Goal: Transaction & Acquisition: Purchase product/service

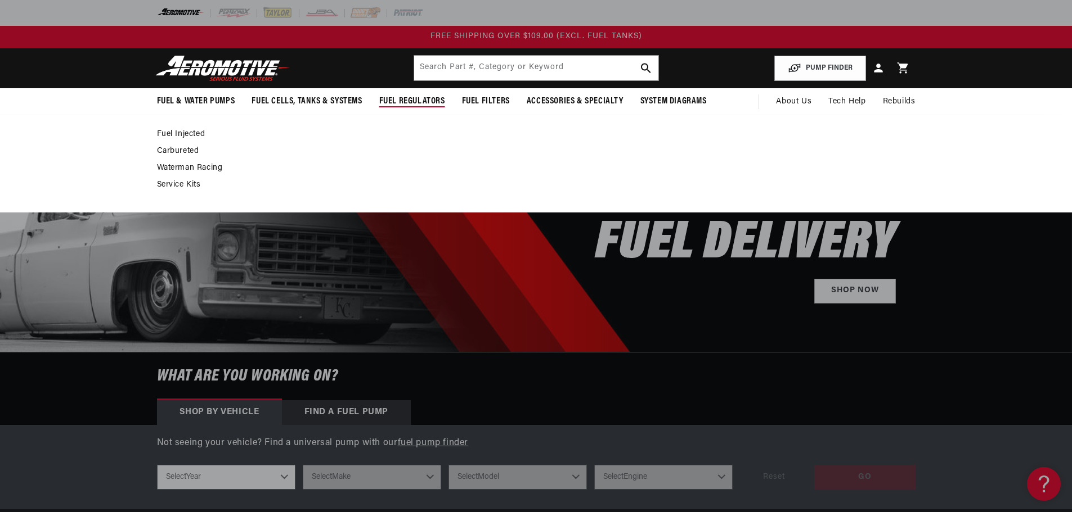
click at [192, 135] on link "Fuel Injected" at bounding box center [530, 134] width 747 height 10
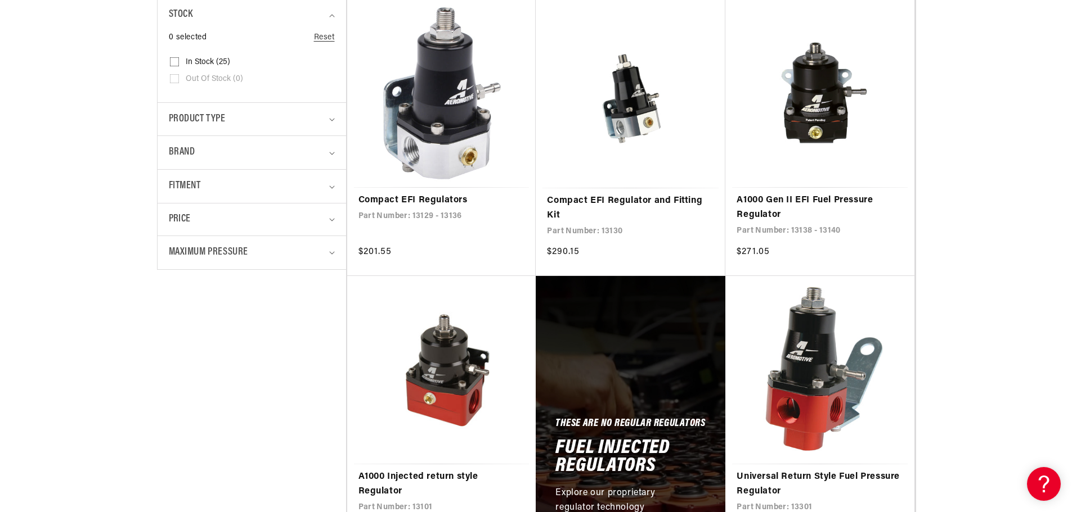
scroll to position [506, 0]
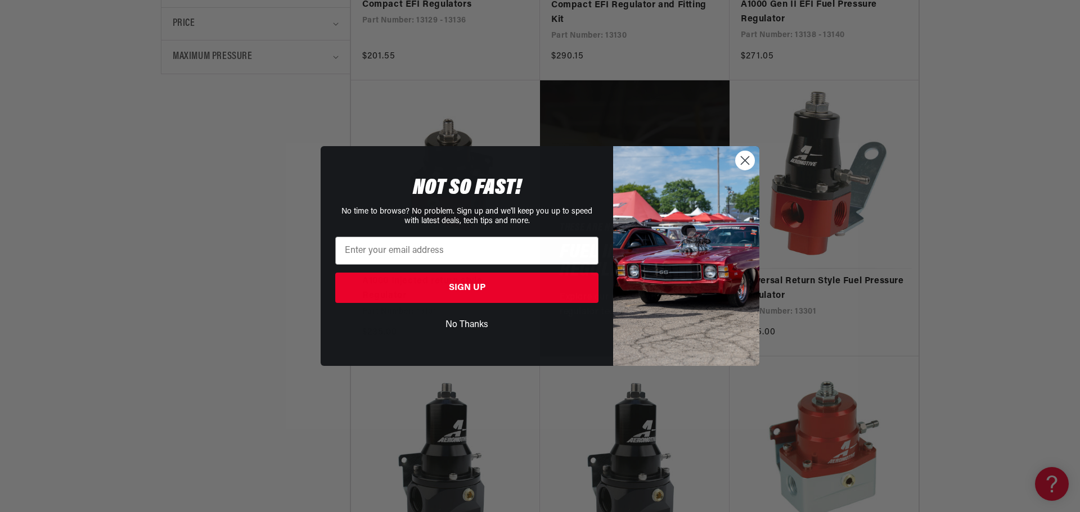
click at [475, 322] on button "No Thanks" at bounding box center [466, 324] width 263 height 21
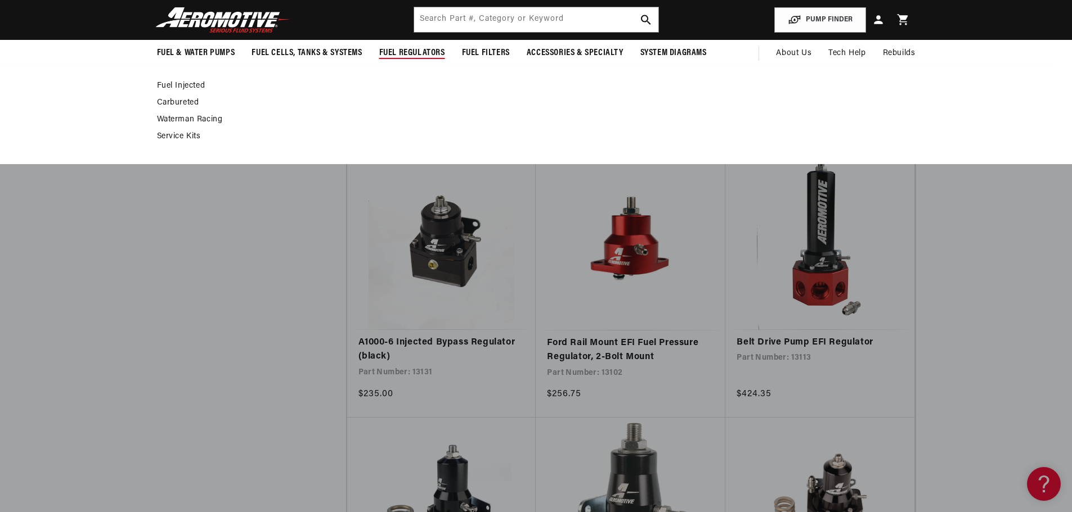
scroll to position [956, 0]
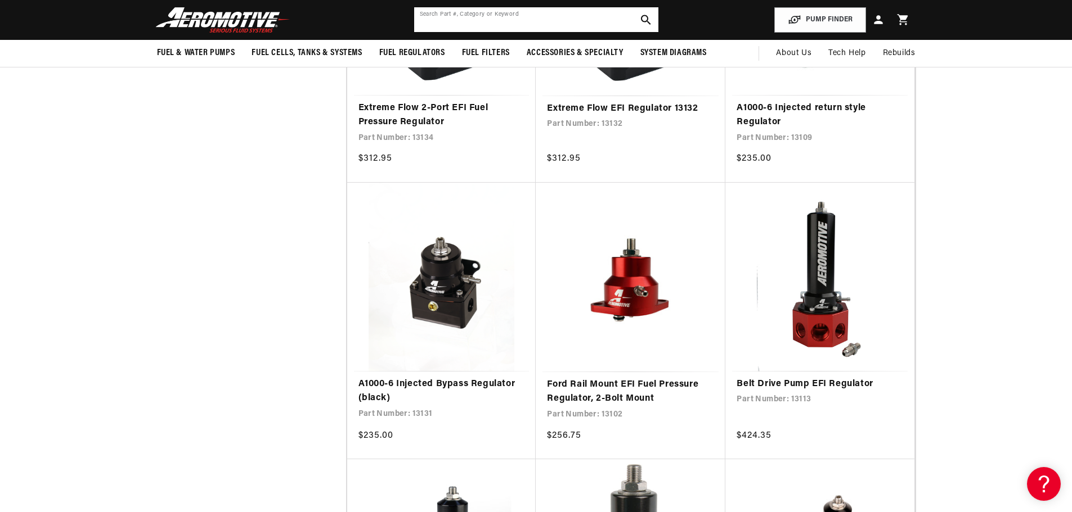
click at [470, 26] on input "text" at bounding box center [536, 19] width 244 height 25
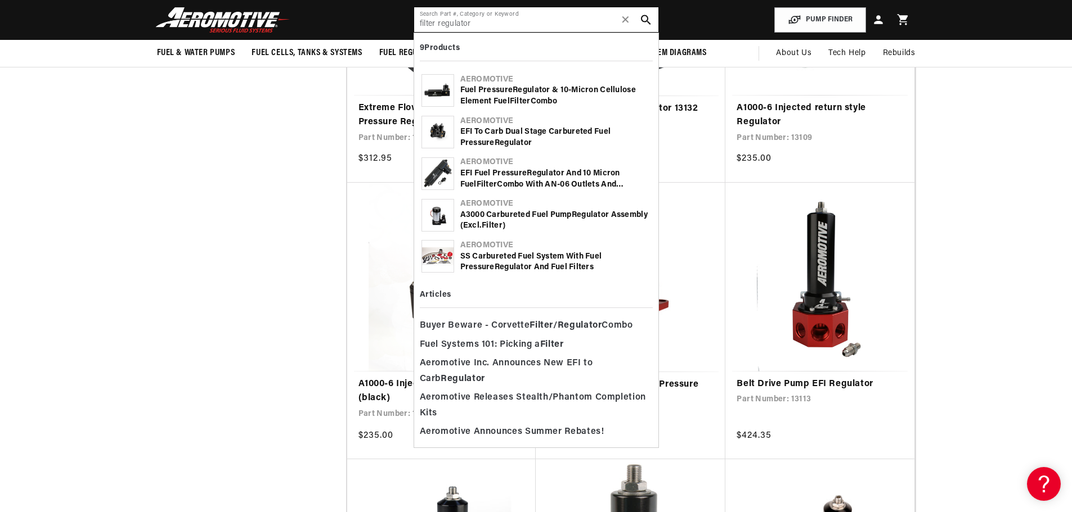
type input "filter regulator"
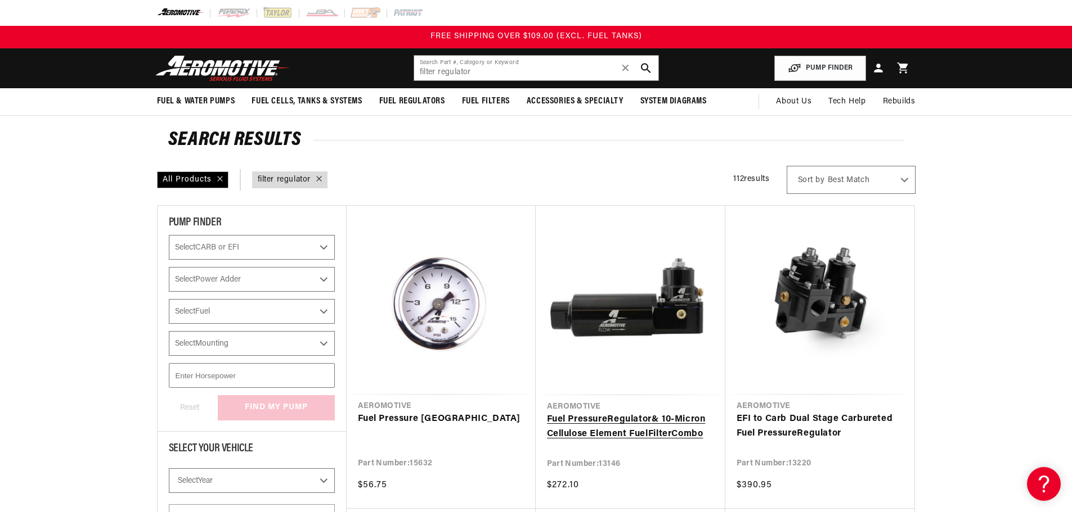
click at [608, 413] on link "Fuel Pressure Regulator & 10-Micron Cellulose Element Fuel Filter Combo" at bounding box center [630, 427] width 167 height 29
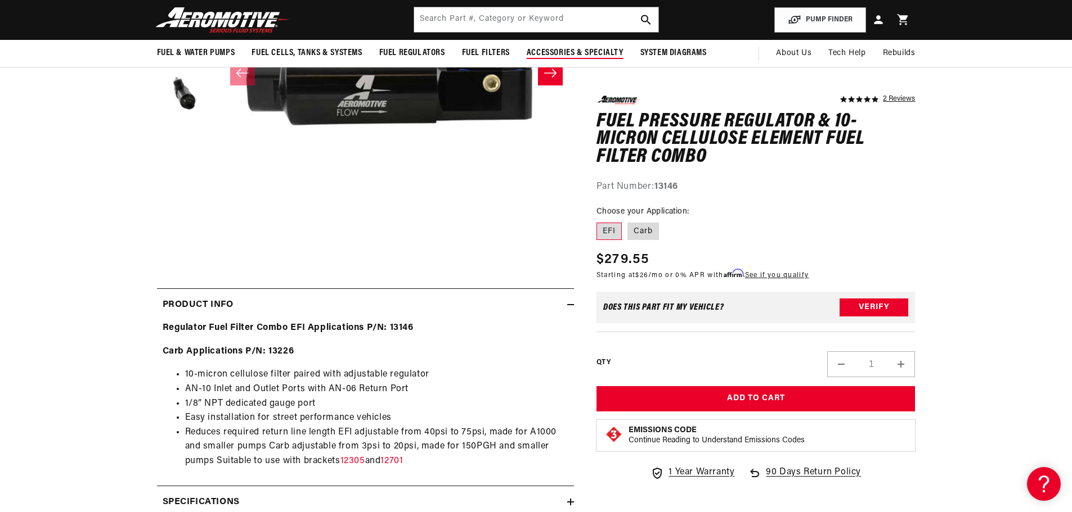
scroll to position [169, 0]
